Goal: Task Accomplishment & Management: Use online tool/utility

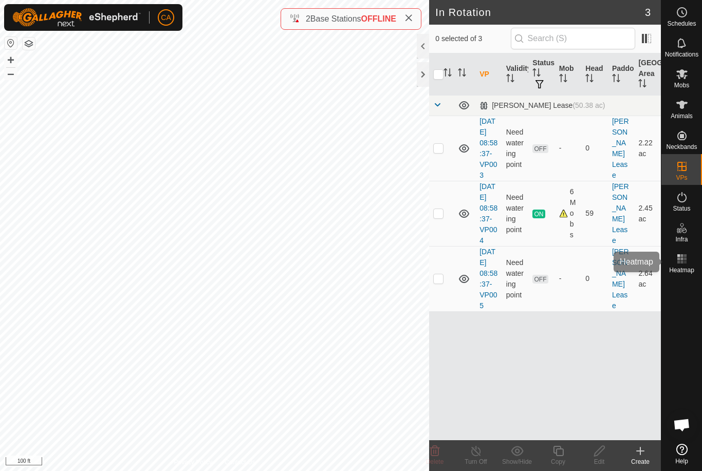
click at [686, 269] on span "Heatmap" at bounding box center [681, 270] width 25 height 6
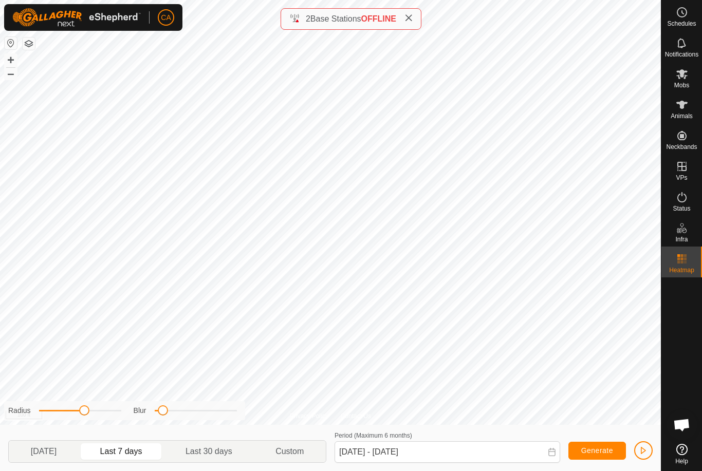
click at [126, 453] on span "Last 7 days" at bounding box center [121, 452] width 42 height 12
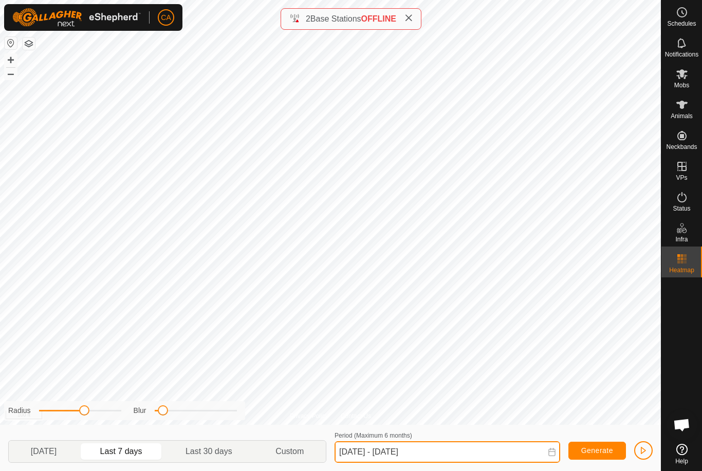
click at [412, 453] on input "[DATE] - [DATE]" at bounding box center [448, 453] width 226 height 22
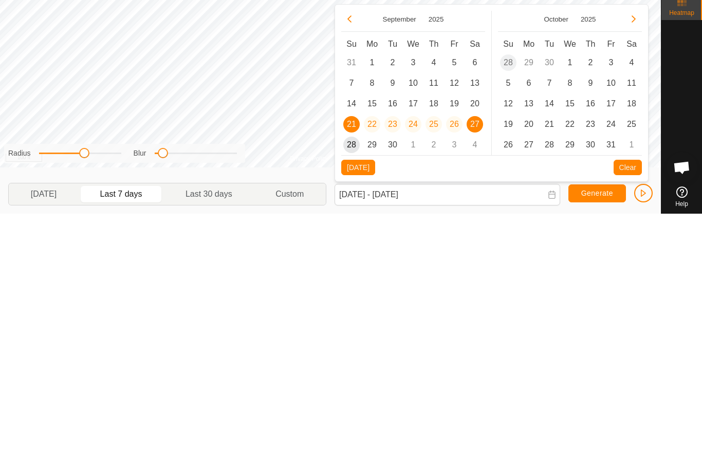
click at [399, 374] on span "23" at bounding box center [392, 382] width 16 height 16
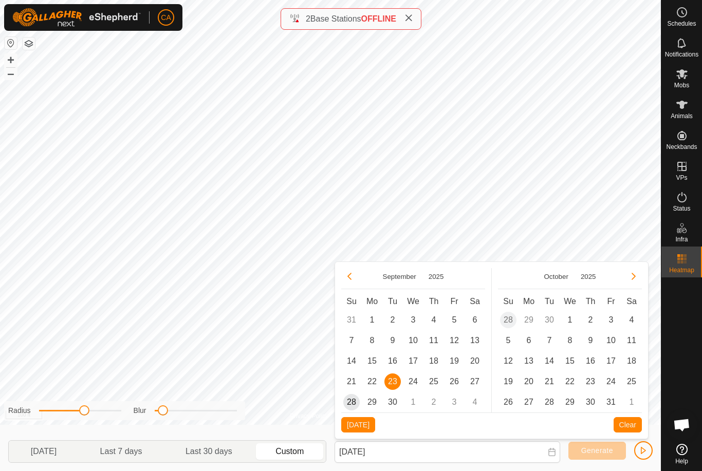
click at [356, 404] on span "28" at bounding box center [351, 402] width 16 height 16
type input "[DATE] - [DATE]"
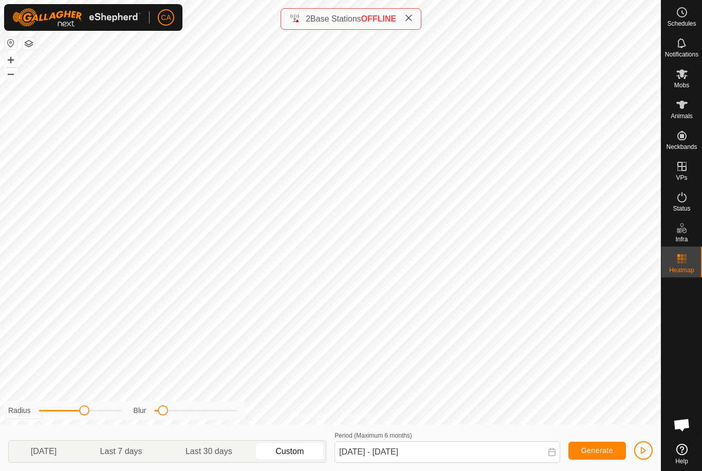
click at [611, 454] on span "Generate" at bounding box center [597, 451] width 32 height 8
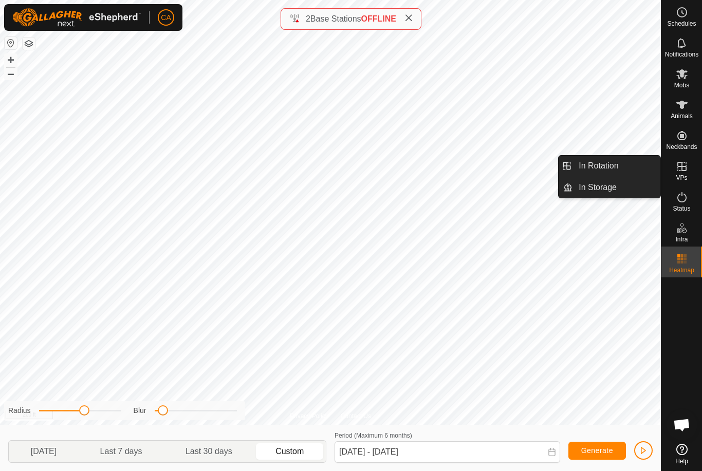
click at [623, 162] on link "In Rotation" at bounding box center [617, 166] width 88 height 21
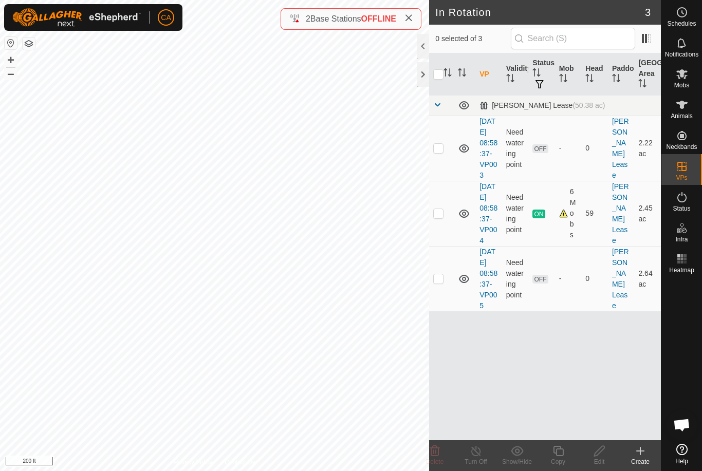
click at [643, 454] on icon at bounding box center [640, 451] width 12 height 12
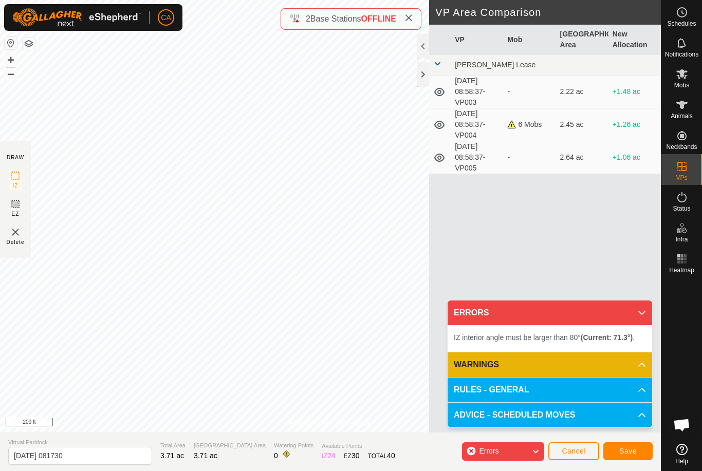
click at [584, 454] on span "Cancel" at bounding box center [574, 451] width 24 height 8
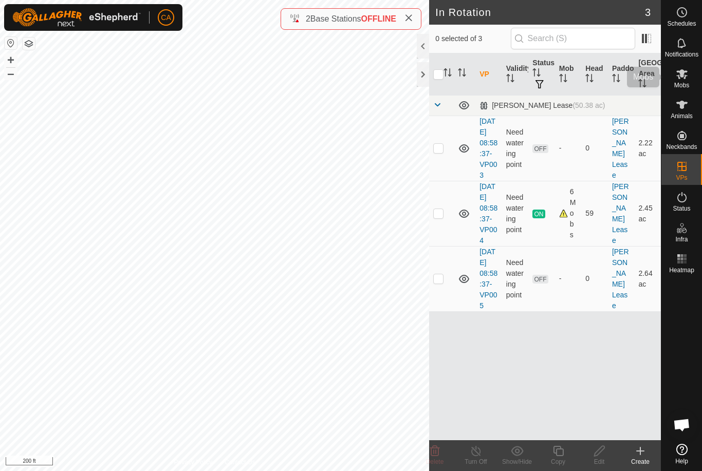
click at [679, 80] on es-mob-svg-icon at bounding box center [682, 74] width 19 height 16
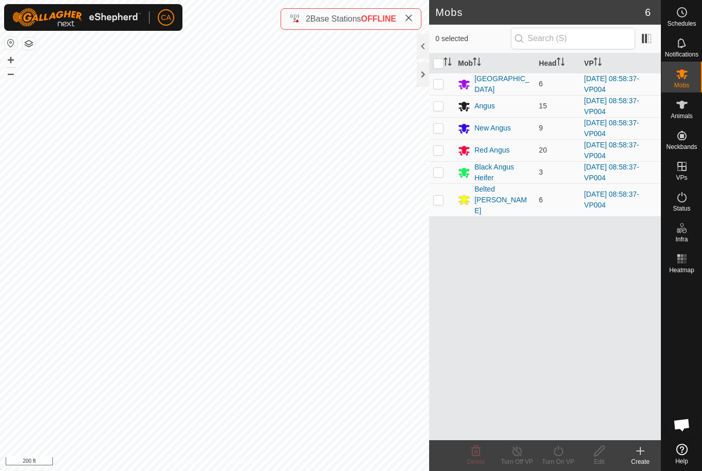
click at [441, 68] on input "checkbox" at bounding box center [438, 64] width 10 height 10
checkbox input "true"
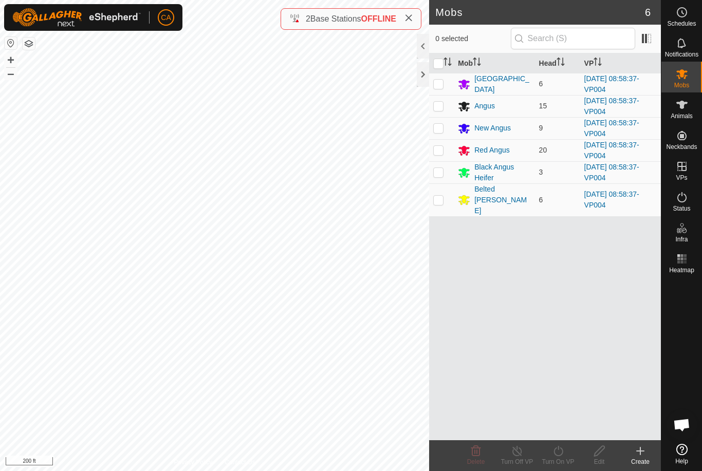
checkbox input "true"
click at [560, 453] on icon at bounding box center [558, 451] width 13 height 12
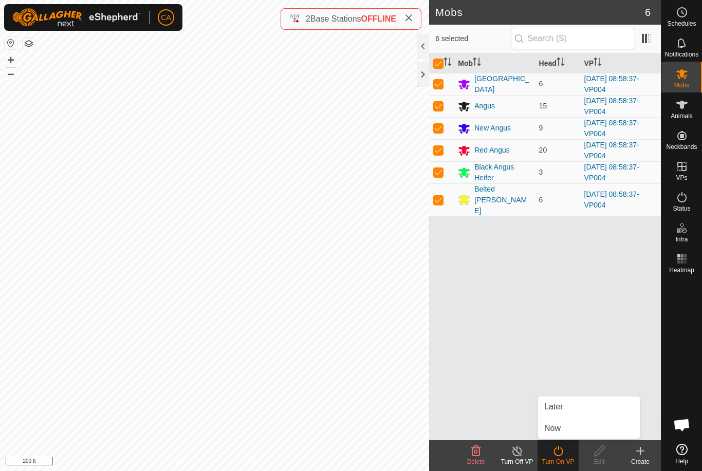
click at [572, 430] on link "Now" at bounding box center [589, 428] width 102 height 21
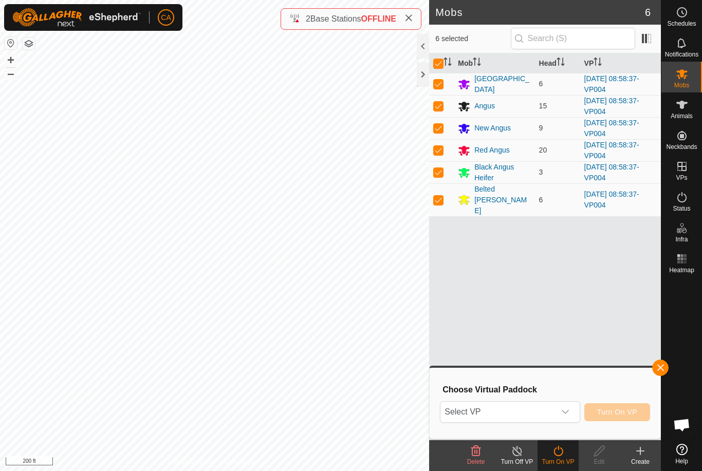
click at [526, 414] on span "Select VP" at bounding box center [498, 412] width 114 height 21
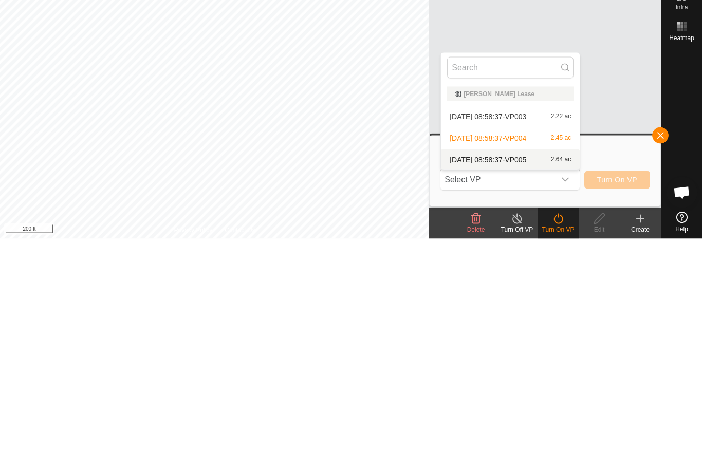
click at [526, 389] on span "[DATE] 08:58:37-VP005" at bounding box center [488, 392] width 77 height 7
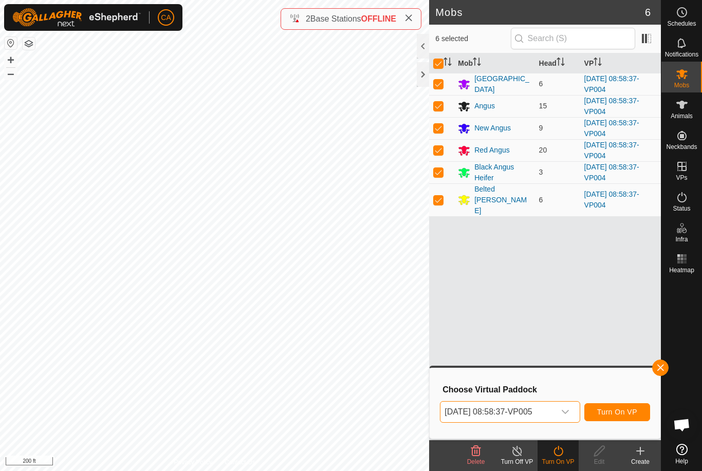
click at [621, 412] on span "Turn On VP" at bounding box center [617, 412] width 40 height 8
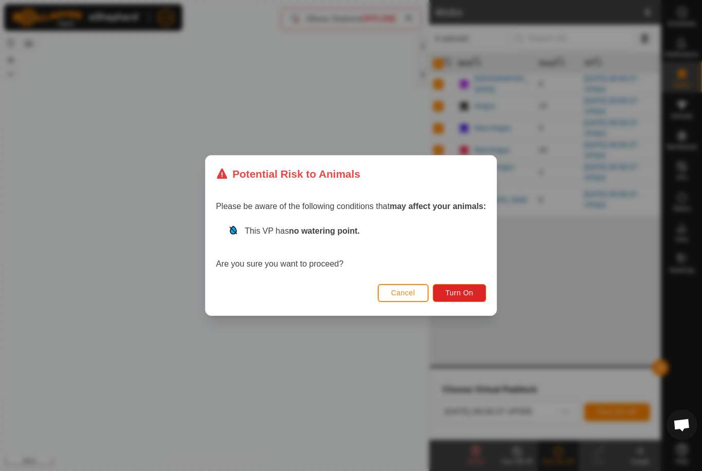
click at [479, 293] on button "Turn On" at bounding box center [459, 293] width 53 height 18
